Goal: Information Seeking & Learning: Check status

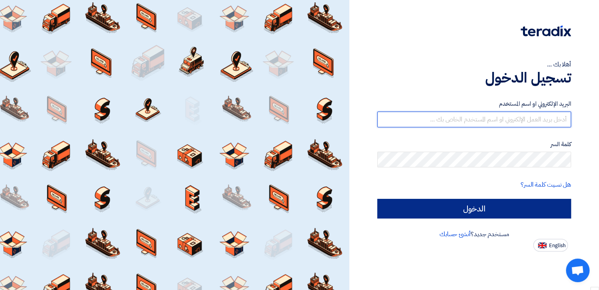
type input "mohamed.hemeda@goalagency.net"
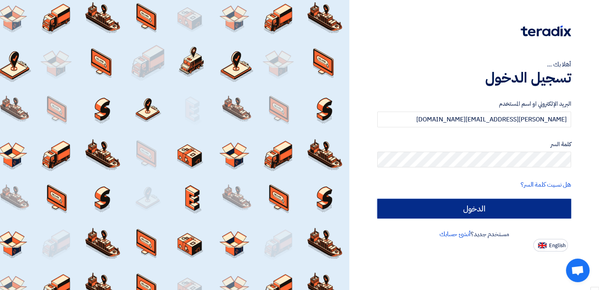
click at [497, 212] on input "الدخول" at bounding box center [474, 209] width 194 height 20
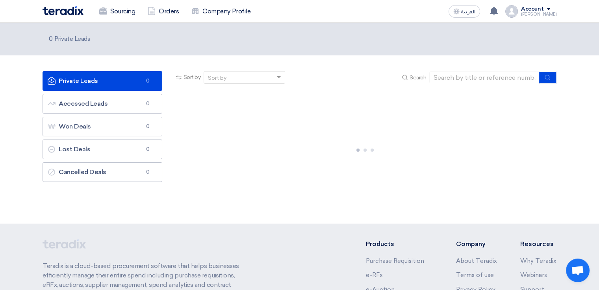
scroll to position [527, 0]
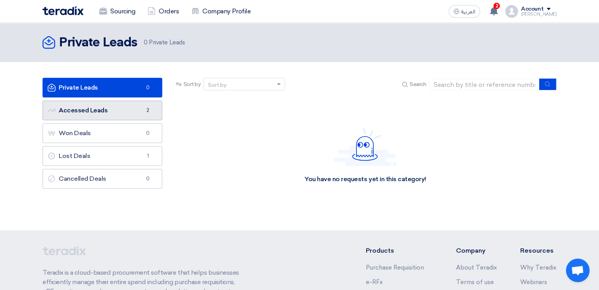
click at [104, 111] on link "Accessed Leads Accessed Leads 2" at bounding box center [103, 111] width 120 height 20
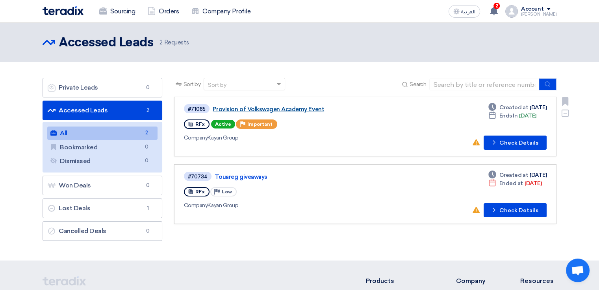
click at [279, 109] on link "Provision of Volkswagen Academy Event" at bounding box center [311, 109] width 197 height 7
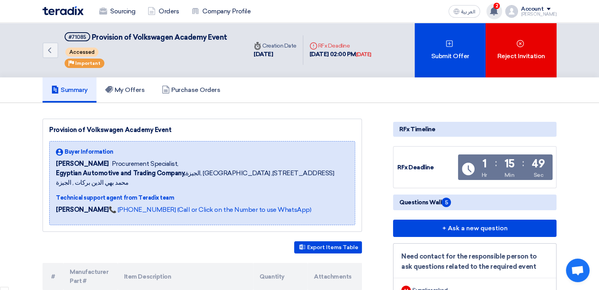
click at [498, 9] on use at bounding box center [494, 11] width 8 height 9
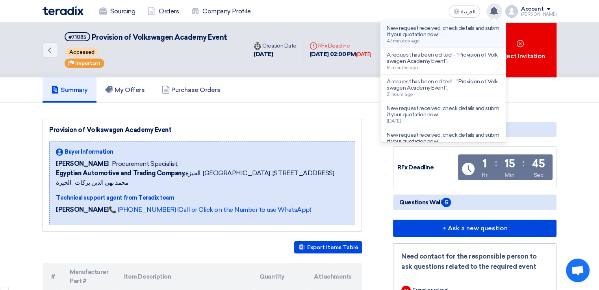
click at [455, 31] on p "New request received, check details and submit your quotation now!" at bounding box center [443, 31] width 113 height 13
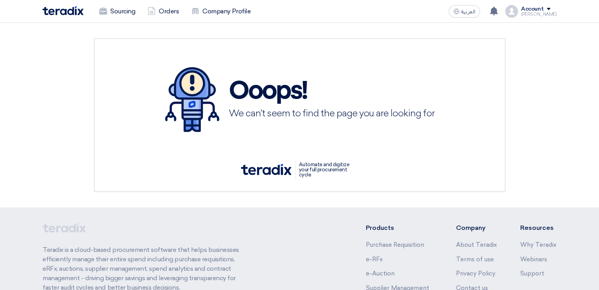
scroll to position [527, 0]
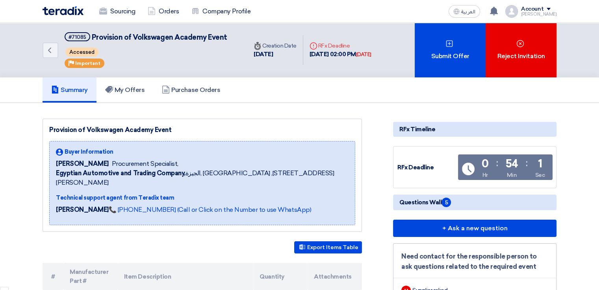
scroll to position [527, 0]
click at [498, 11] on use at bounding box center [494, 11] width 8 height 9
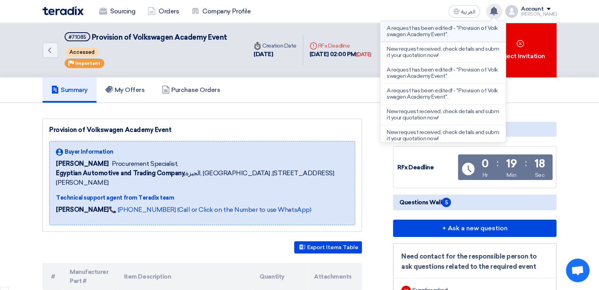
click at [455, 30] on p "A request has been edited! - "Provision of Volkswagen Academy Event"." at bounding box center [443, 31] width 113 height 13
